Goal: Task Accomplishment & Management: Manage account settings

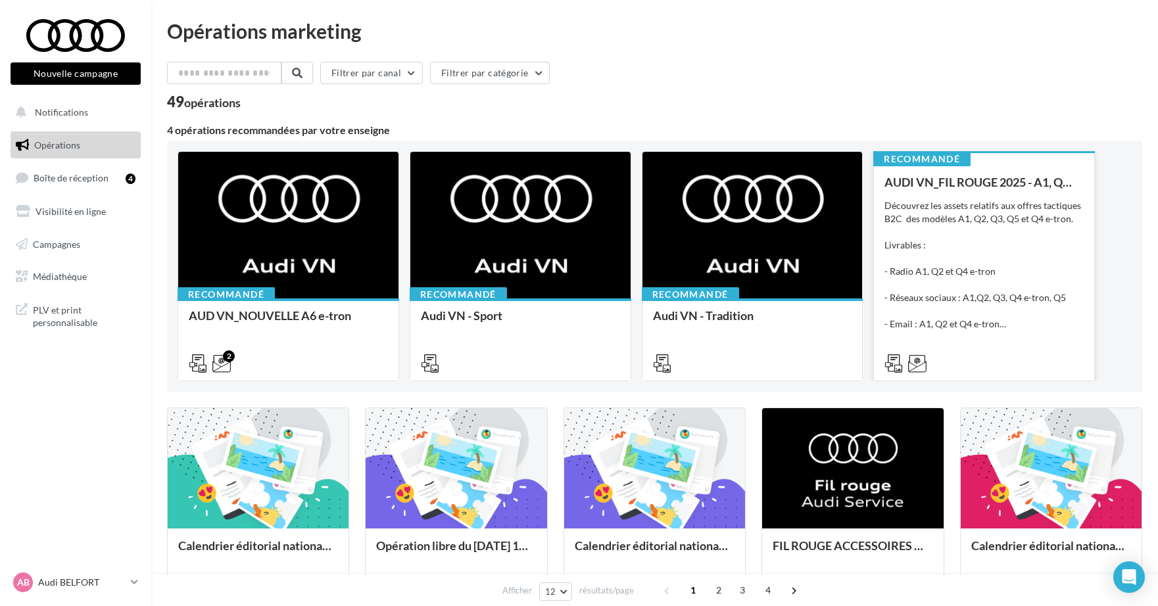
click at [1002, 333] on div "AUDI VN_FIL ROUGE 2025 - A1, Q2, Q3, Q5 et Q4 e-tron Découvrez les assets relat…" at bounding box center [984, 272] width 199 height 193
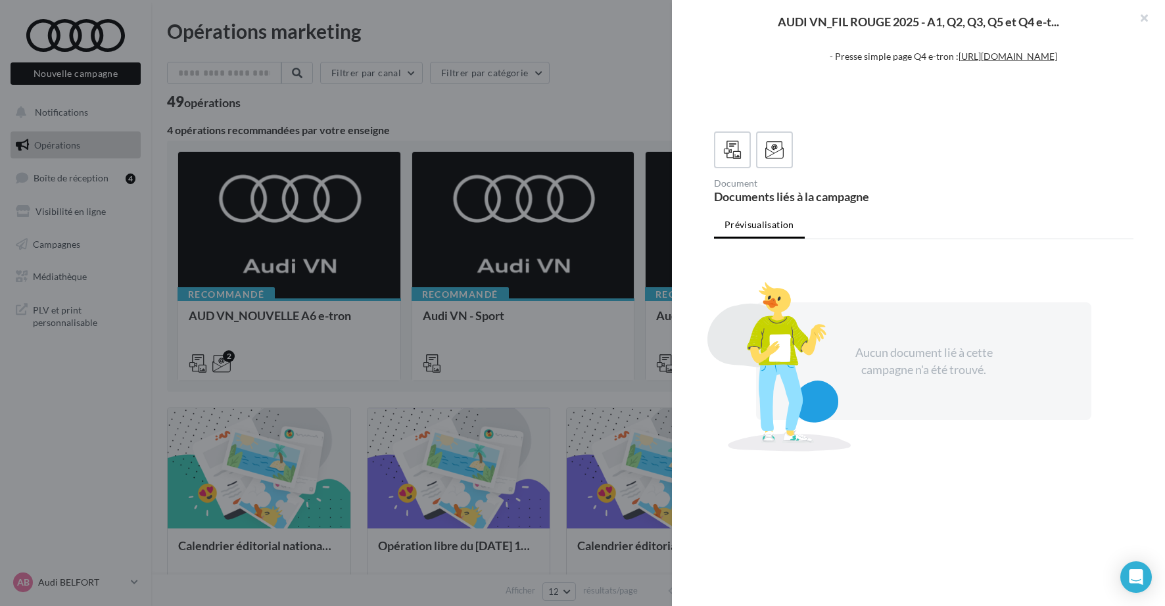
scroll to position [295, 0]
click at [762, 139] on label at bounding box center [774, 149] width 37 height 37
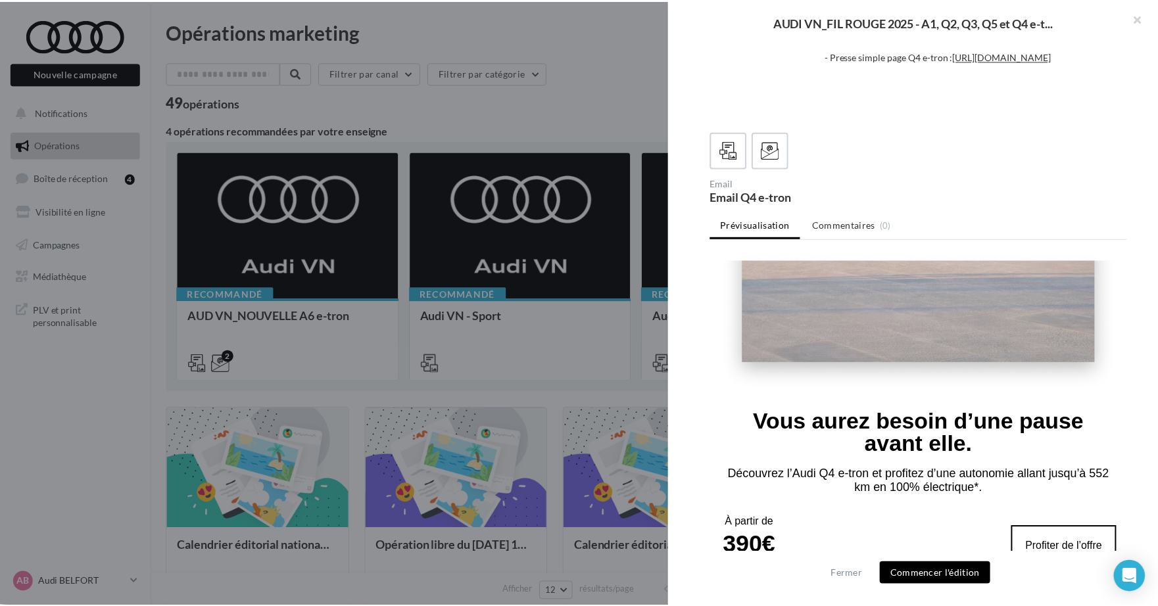
scroll to position [466, 0]
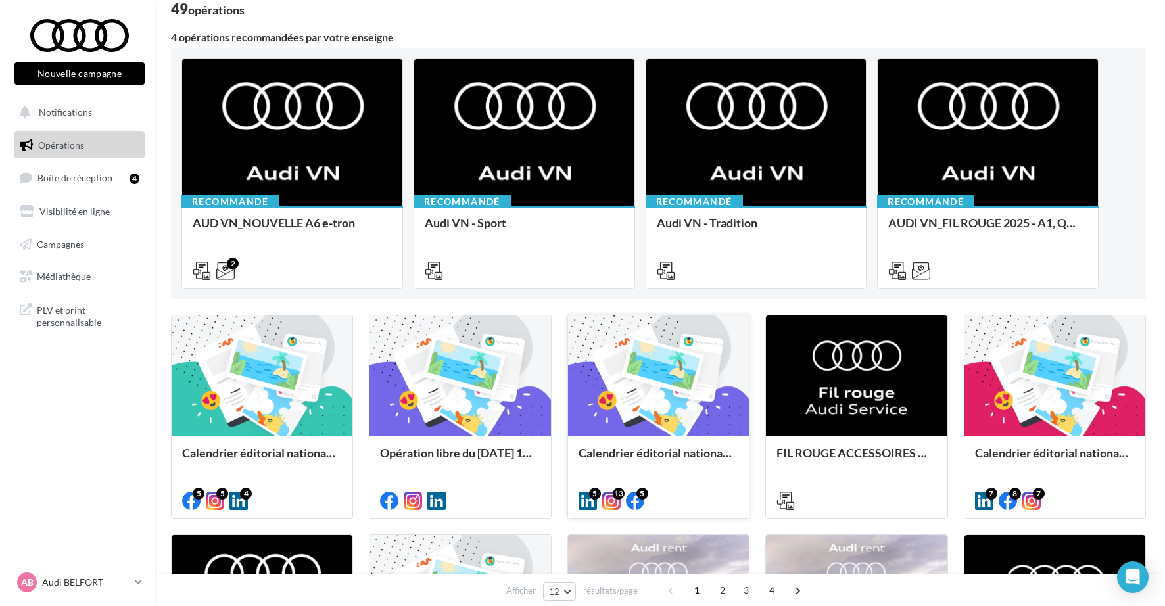
scroll to position [161, 0]
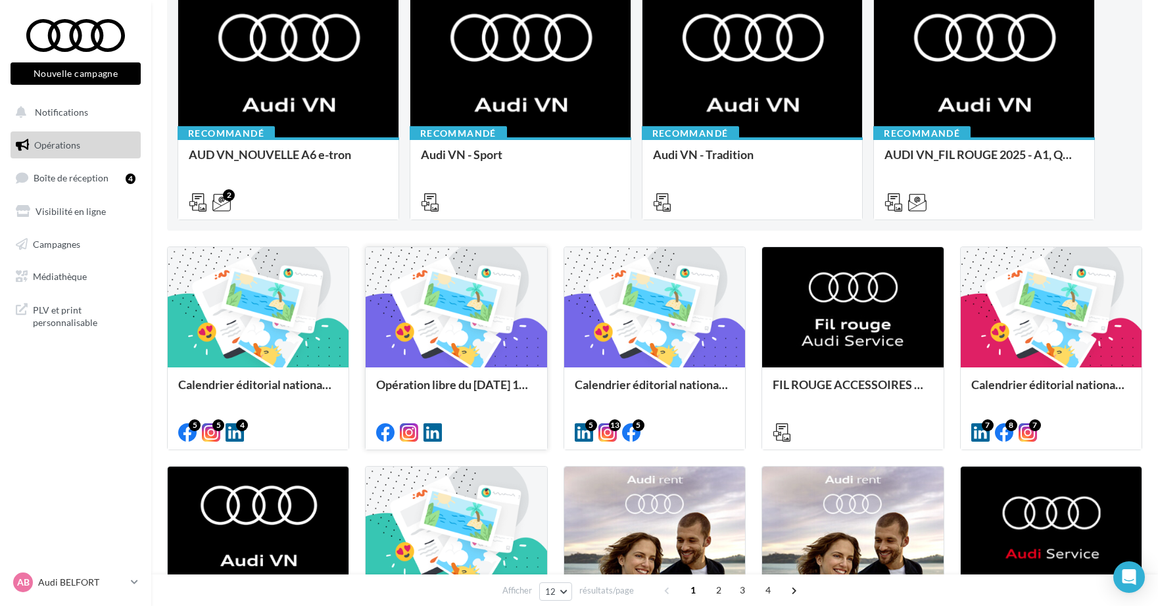
click at [408, 343] on div at bounding box center [456, 308] width 181 height 122
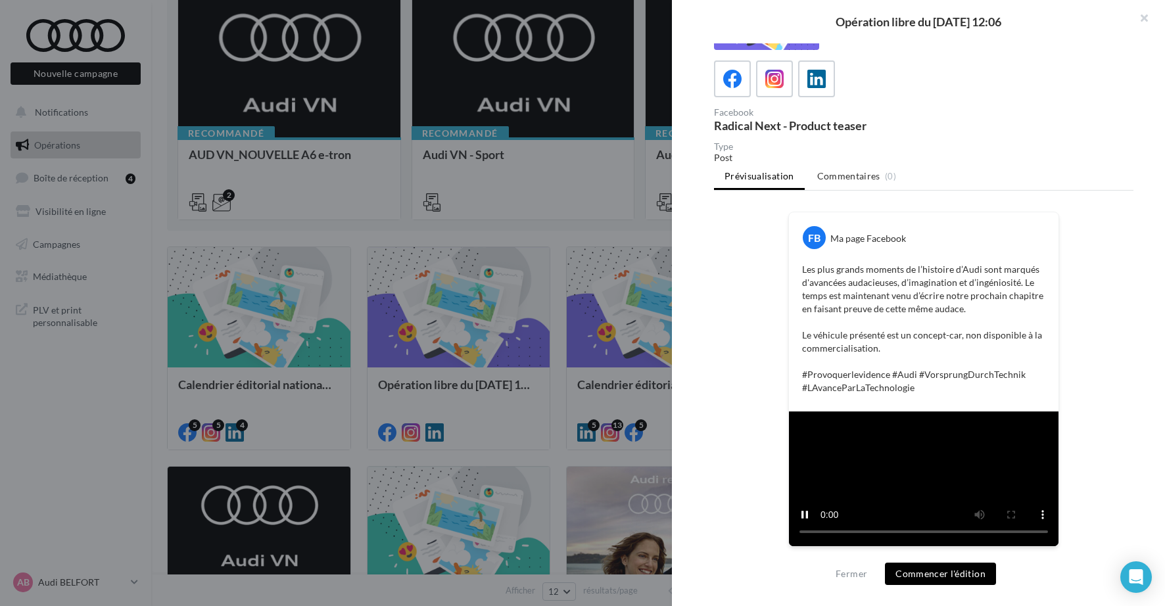
scroll to position [282, 0]
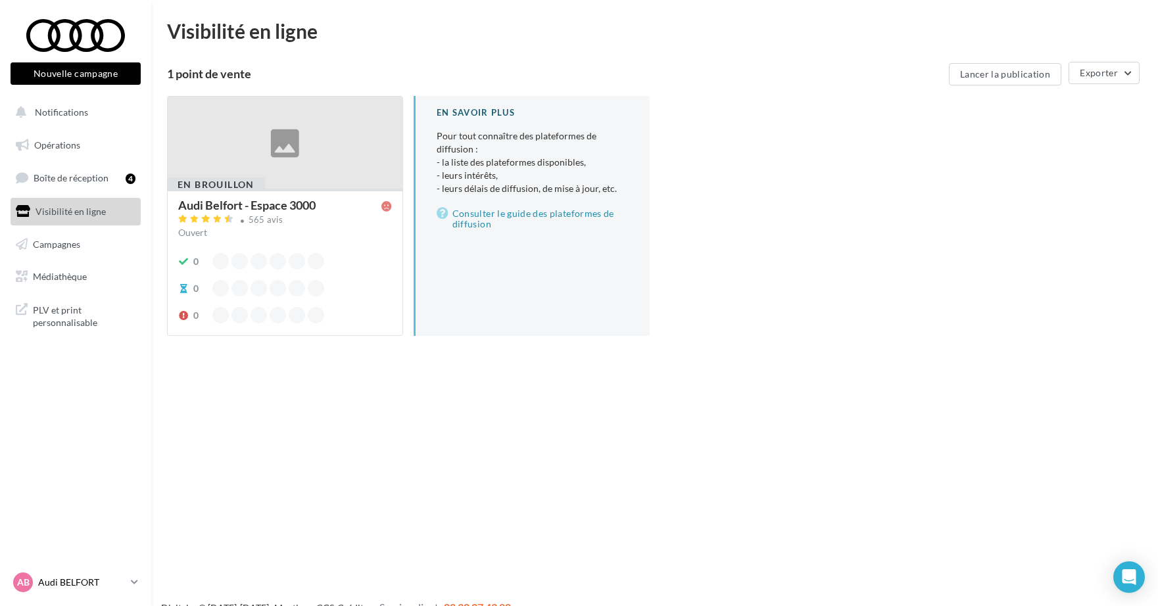
click at [59, 575] on div "AB Audi BELFORT audi-belf-rob" at bounding box center [69, 583] width 112 height 20
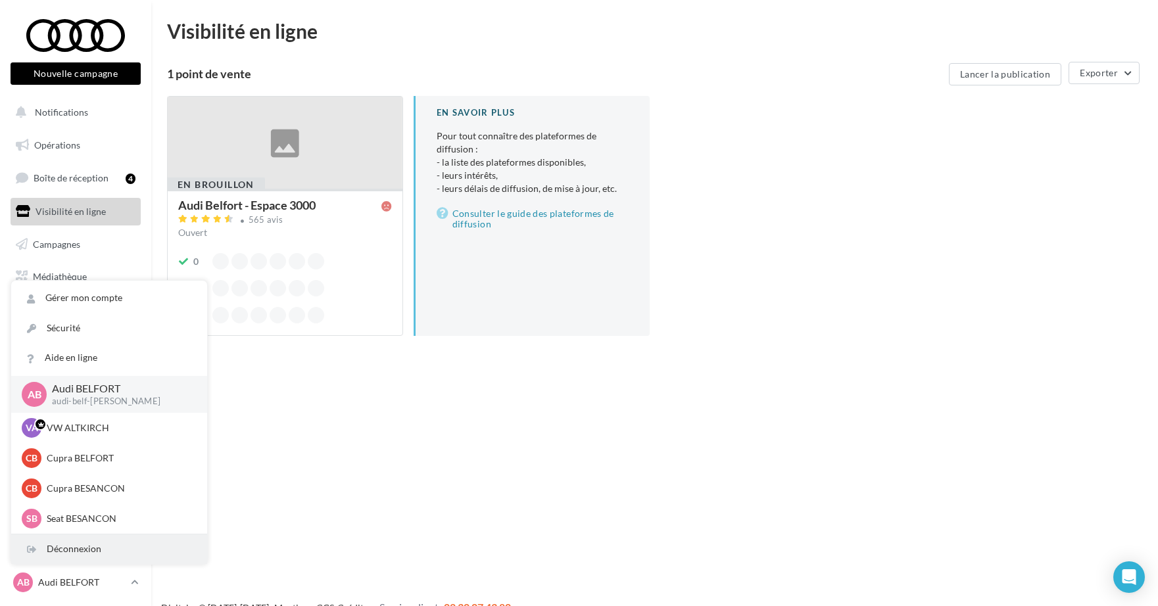
click at [59, 558] on div "Déconnexion" at bounding box center [109, 550] width 196 height 30
